Goal: Task Accomplishment & Management: Use online tool/utility

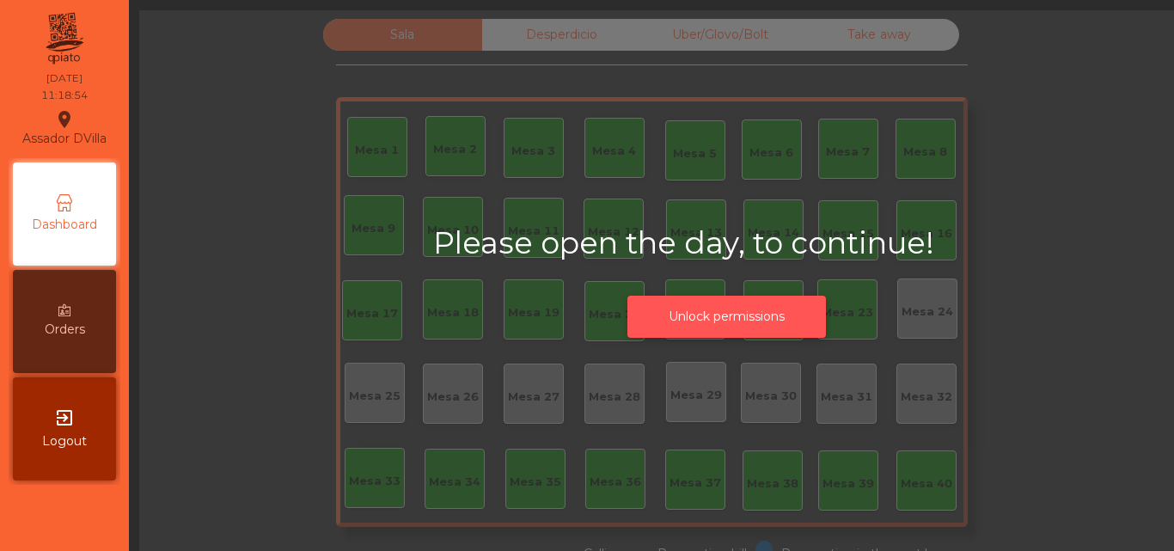
click at [664, 327] on button "Unlock permissions" at bounding box center [726, 317] width 199 height 42
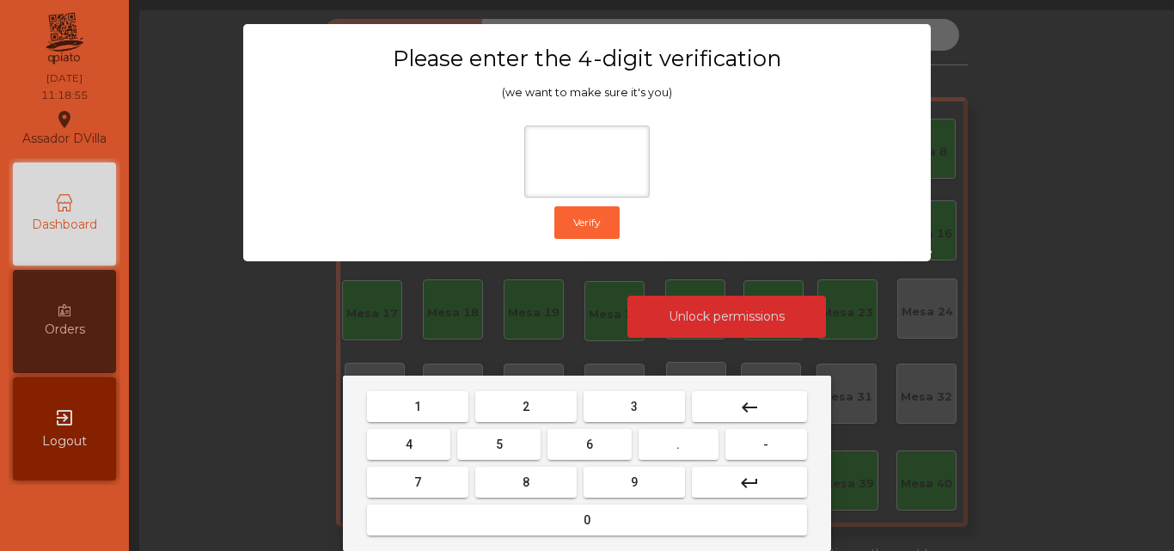
click at [511, 403] on button "2" at bounding box center [525, 406] width 101 height 31
click at [425, 447] on button "4" at bounding box center [408, 444] width 83 height 31
click at [600, 446] on button "6" at bounding box center [588, 444] width 83 height 31
click at [625, 492] on button "9" at bounding box center [634, 482] width 101 height 31
type input "****"
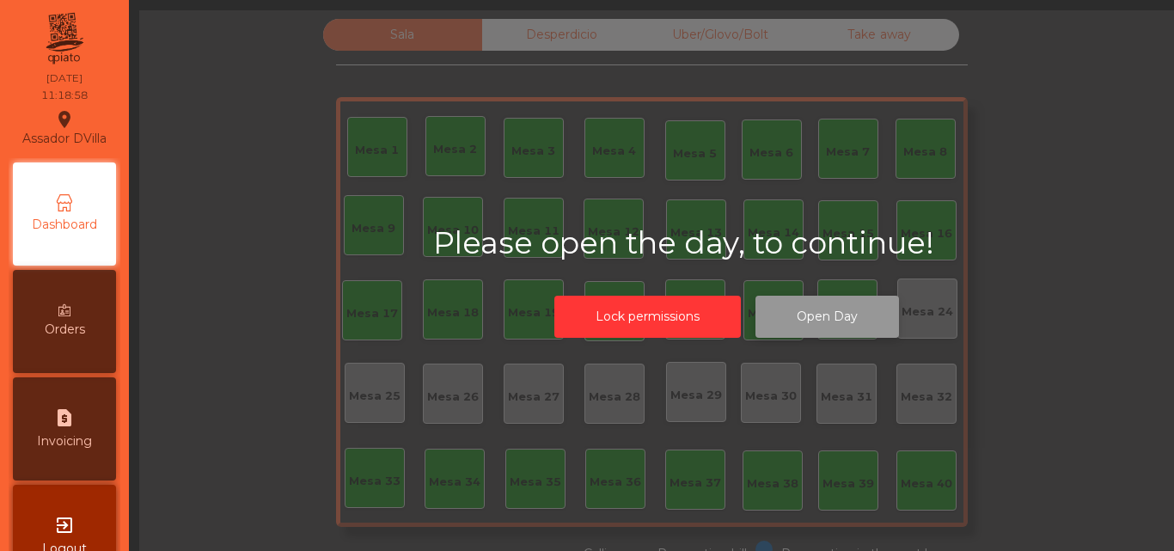
click at [842, 327] on button "Open Day" at bounding box center [827, 317] width 144 height 42
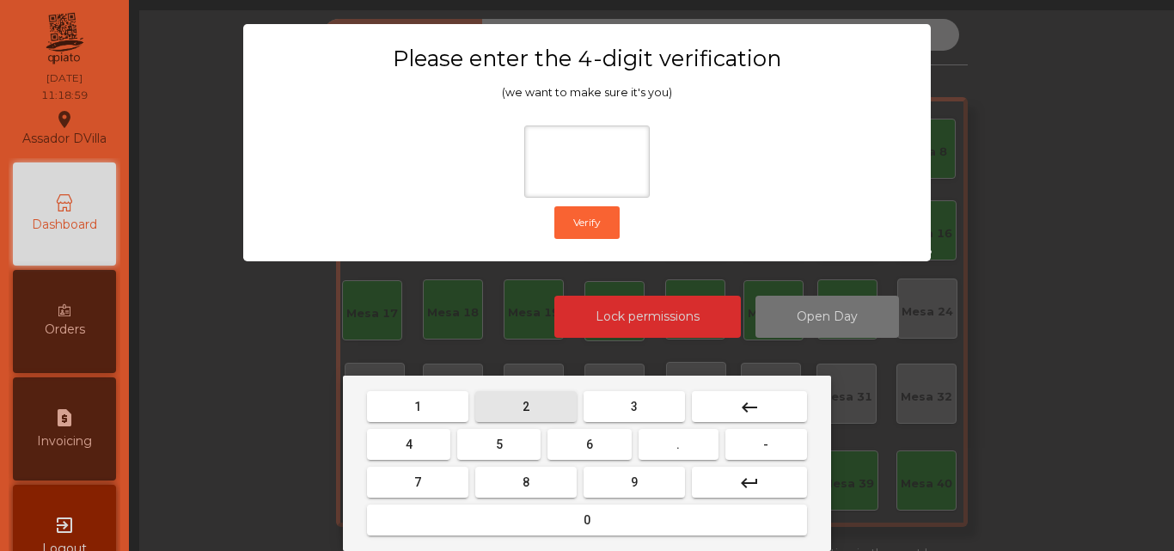
click at [520, 406] on button "2" at bounding box center [525, 406] width 101 height 31
click at [420, 435] on button "4" at bounding box center [408, 444] width 83 height 31
click at [599, 441] on button "6" at bounding box center [588, 444] width 83 height 31
click at [600, 483] on button "9" at bounding box center [634, 482] width 101 height 31
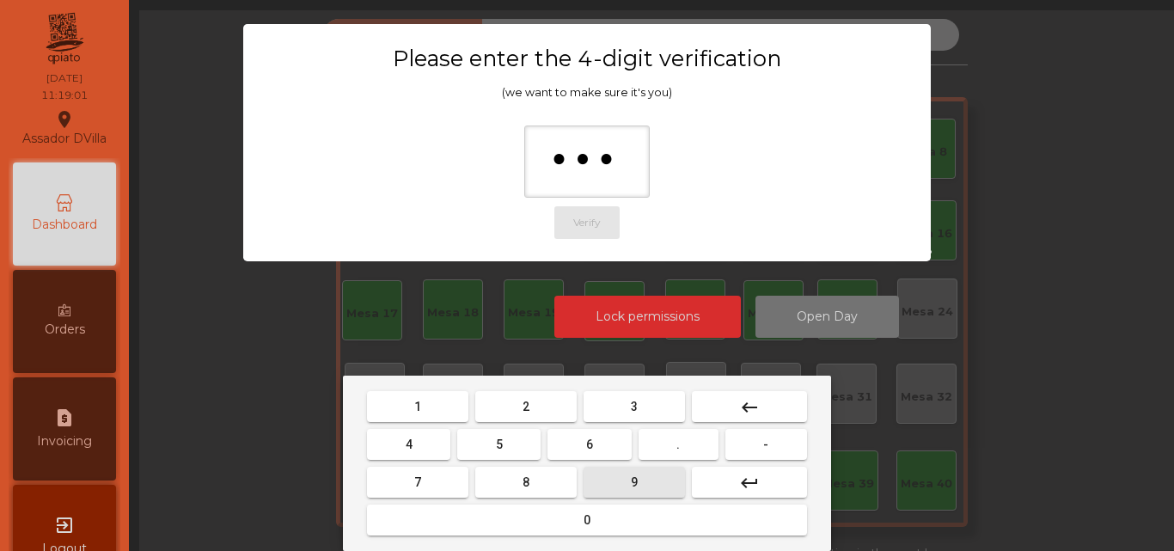
type input "****"
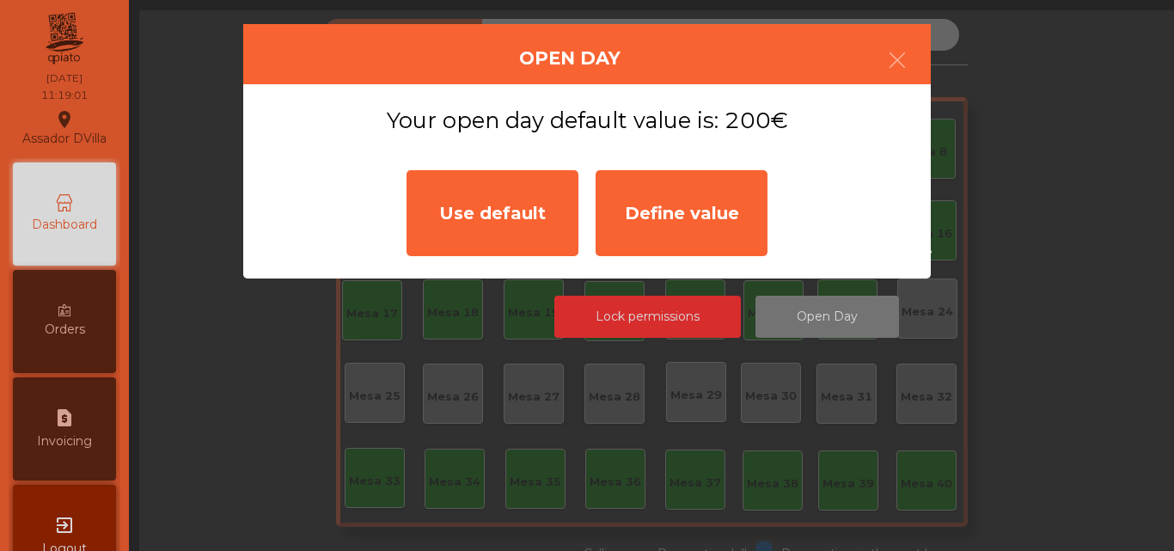
click at [542, 234] on div "Use default" at bounding box center [493, 213] width 172 height 86
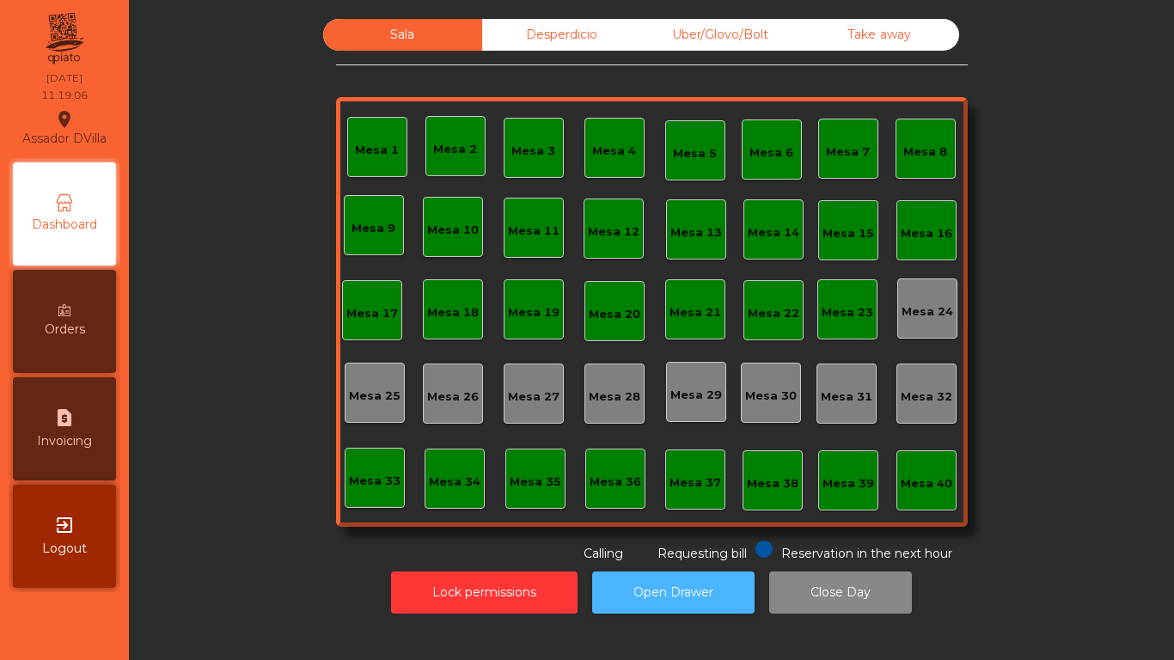
click at [660, 550] on button "Open Drawer" at bounding box center [673, 593] width 162 height 42
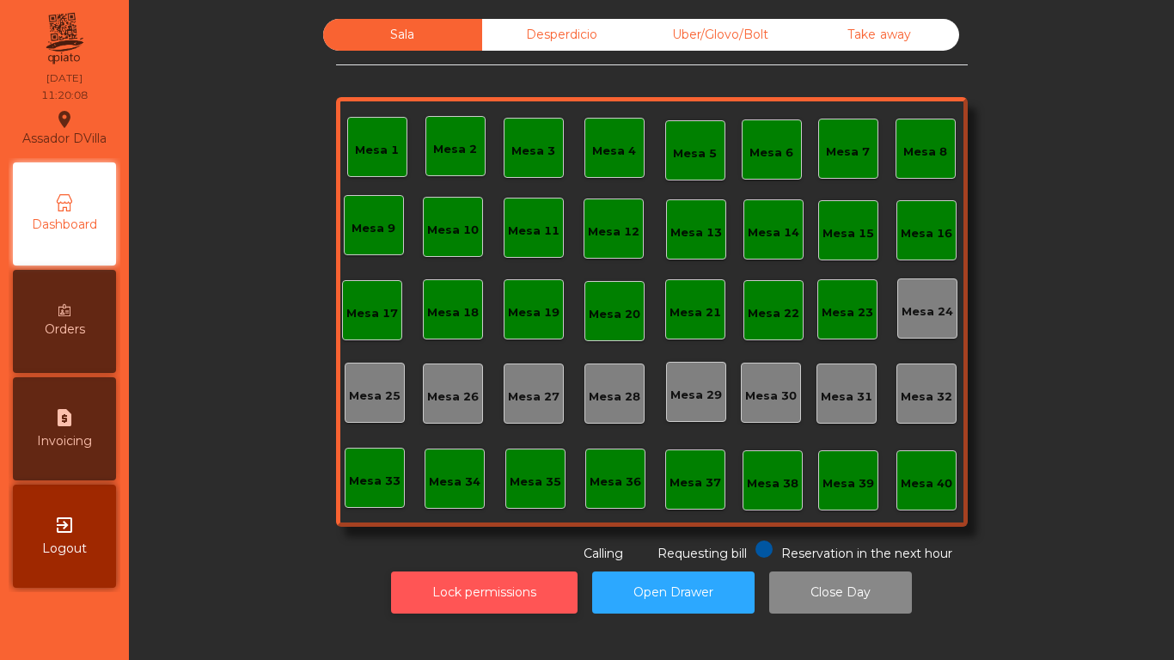
click at [517, 550] on button "Lock permissions" at bounding box center [484, 593] width 187 height 42
